Goal: Information Seeking & Learning: Understand process/instructions

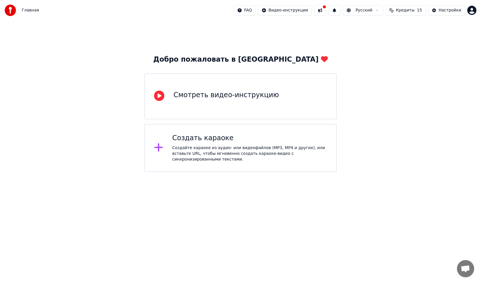
click at [13, 12] on img at bounding box center [10, 10] width 11 height 11
click at [415, 10] on span "Кредиты" at bounding box center [405, 10] width 19 height 6
drag, startPoint x: 373, startPoint y: 70, endPoint x: 366, endPoint y: 57, distance: 14.0
click at [372, 70] on div "Добро пожаловать в Youka Смотреть видео-инструкцию Создать караоке Создайте кар…" at bounding box center [240, 96] width 481 height 151
click at [334, 9] on span "1" at bounding box center [330, 6] width 7 height 6
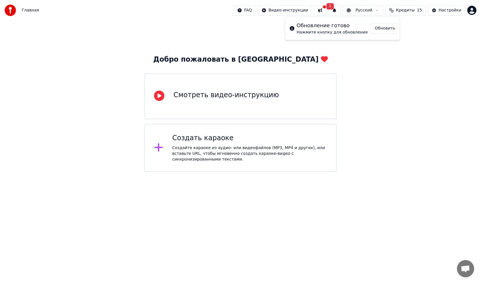
click at [376, 30] on button "Обновить" at bounding box center [385, 28] width 30 height 10
click at [173, 98] on div "Смотреть видео-инструкцию" at bounding box center [240, 96] width 193 height 46
